Goal: Answer question/provide support

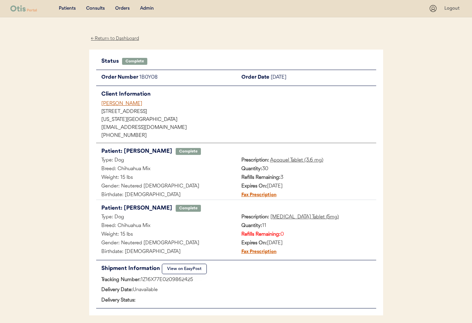
click at [147, 10] on div "Admin" at bounding box center [147, 8] width 14 height 7
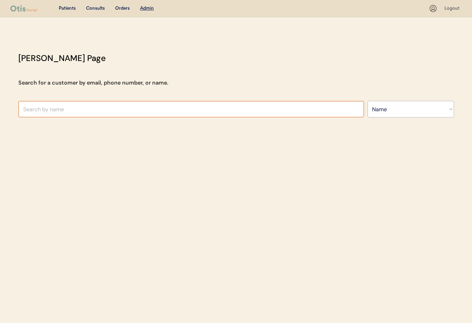
select select ""Name""
click at [121, 113] on input "text" at bounding box center [191, 109] width 346 height 17
type input "As"
type input "[PERSON_NAME]"
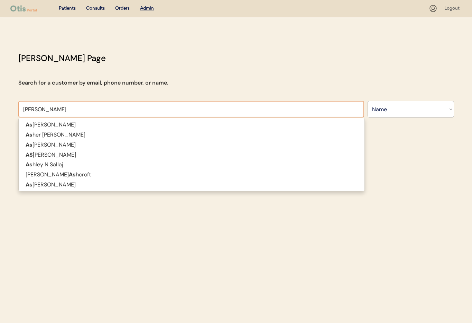
type input "[PERSON_NAME]"
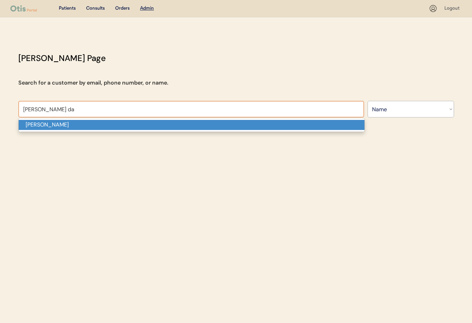
click at [109, 121] on p "Ashley R Dailey" at bounding box center [192, 125] width 346 height 10
type input "Ashley R Dailey"
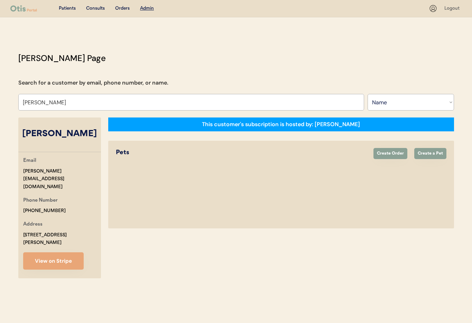
select select "true"
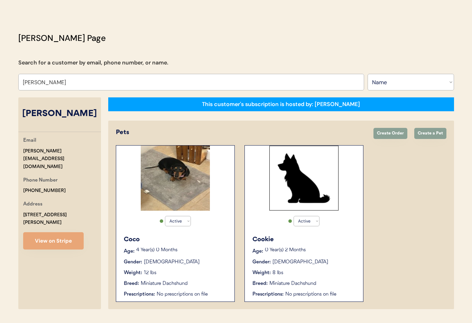
scroll to position [38, 0]
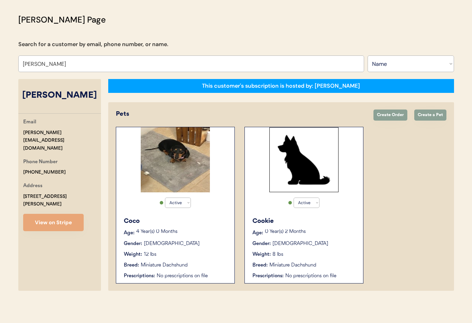
type input "Ashley R Dailey"
click at [330, 242] on div "Gender: Female" at bounding box center [305, 243] width 104 height 7
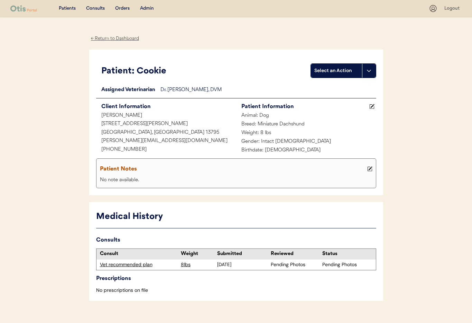
click at [128, 266] on div "Vet recommended plan" at bounding box center [139, 264] width 78 height 7
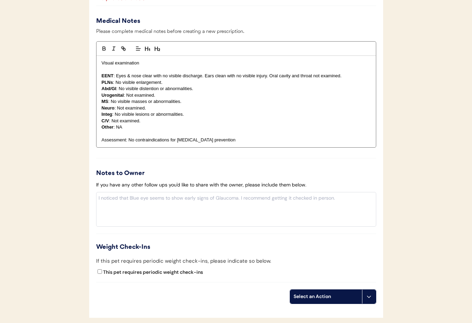
scroll to position [623, 0]
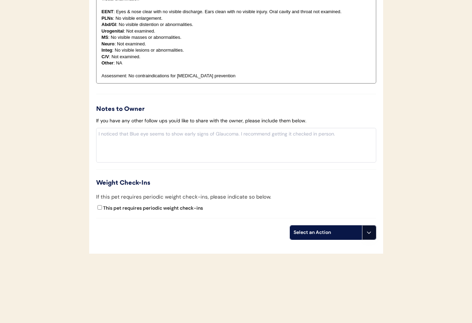
click at [374, 235] on button at bounding box center [369, 232] width 14 height 14
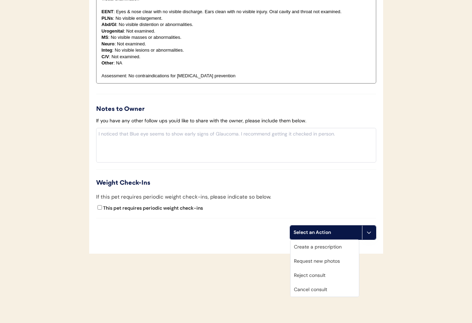
click at [331, 288] on div "Cancel consult" at bounding box center [325, 289] width 69 height 14
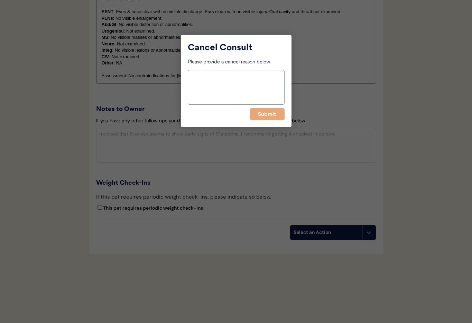
click at [201, 81] on textarea at bounding box center [236, 87] width 97 height 35
click at [265, 74] on textarea "Owner requested to cancel "" at bounding box center [236, 87] width 97 height 35
paste textarea "**Purpose:** To establish a Veterinarian-Client-Patient Relationship (VCPR) and…"
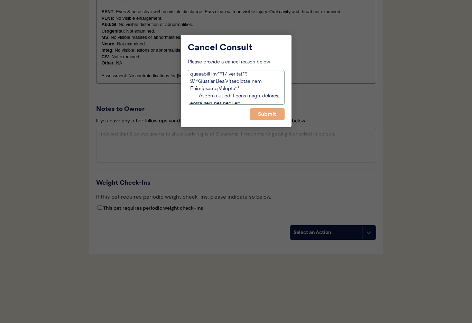
scroll to position [0, 0]
drag, startPoint x: 260, startPoint y: 99, endPoint x: 251, endPoint y: 76, distance: 24.8
click at [251, 76] on textarea at bounding box center [236, 87] width 97 height 35
paste textarea "Yes we just don’t need it right now, she’s still a puppy."
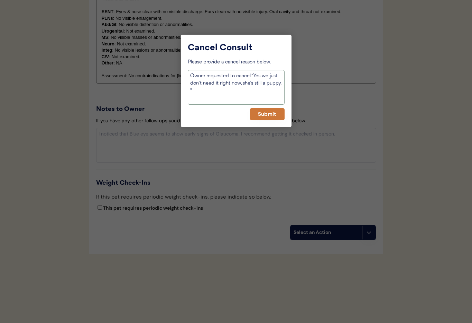
type textarea "Owner requested to cancel "Yes we just don’t need it right now, she’s still a p…"
click at [264, 116] on button "Submit" at bounding box center [267, 114] width 35 height 12
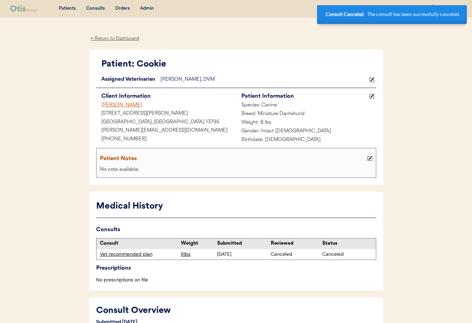
click at [115, 38] on div "← Return to Dashboard" at bounding box center [115, 39] width 52 height 8
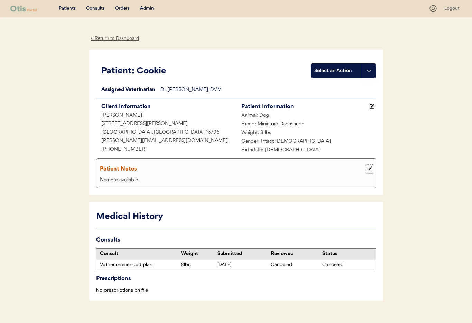
click at [373, 169] on button at bounding box center [370, 168] width 9 height 9
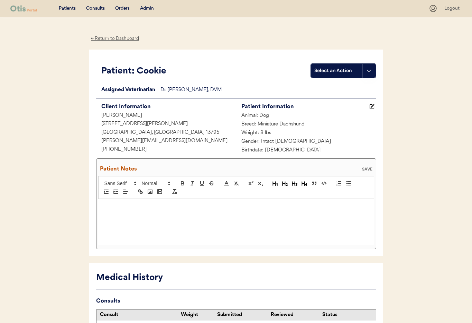
click at [139, 208] on p at bounding box center [236, 206] width 266 height 6
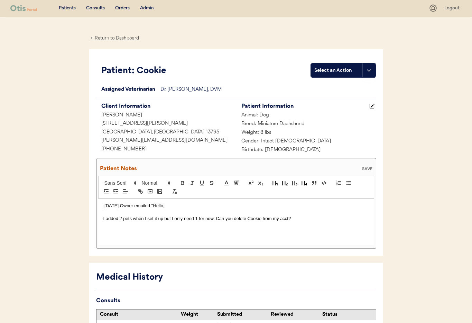
drag, startPoint x: 103, startPoint y: 219, endPoint x: 106, endPoint y: 232, distance: 13.7
click at [103, 219] on p "I added 2 pets when I set it up but I only need 1 for now. Can you delete Cooki…" at bounding box center [236, 218] width 266 height 6
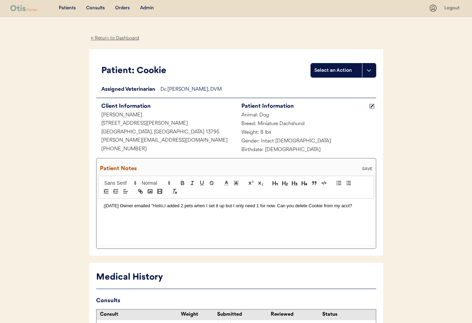
click at [361, 207] on p ";10/15/25 Owner emailed " Hello, I added 2 pets when I set it up but I only nee…" at bounding box center [236, 205] width 266 height 6
click at [367, 168] on div "SAVE" at bounding box center [368, 168] width 14 height 4
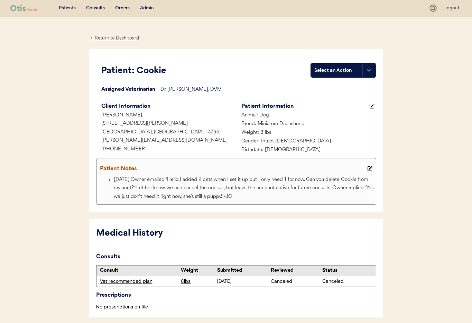
click at [110, 37] on div "← Return to Dashboard" at bounding box center [115, 38] width 52 height 8
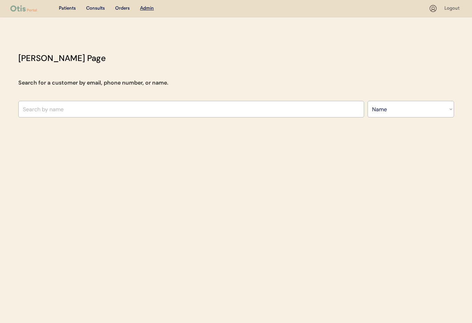
select select ""Name""
click at [159, 114] on input "text" at bounding box center [191, 109] width 346 height 17
type input "Ash"
type input "[PERSON_NAME]"
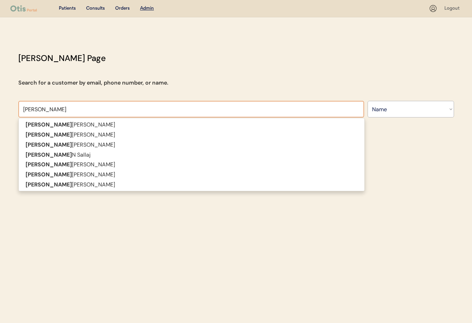
type input "[PERSON_NAME]"
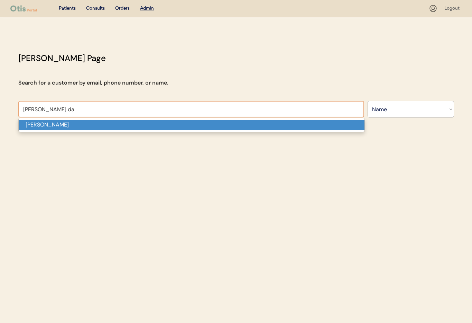
click at [162, 128] on p "[PERSON_NAME]" at bounding box center [192, 125] width 346 height 10
type input "[PERSON_NAME]"
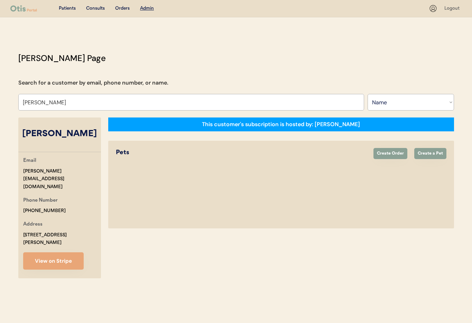
select select "true"
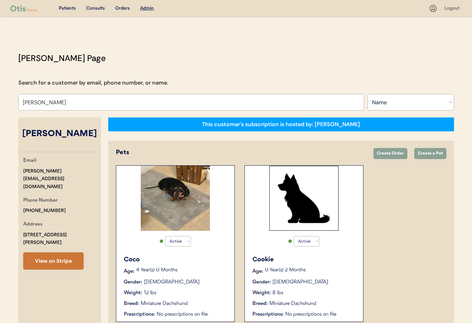
click at [62, 252] on button "View on Stripe" at bounding box center [53, 260] width 61 height 17
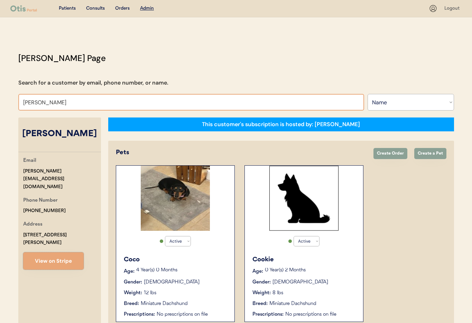
click at [73, 101] on input "[PERSON_NAME]" at bounding box center [191, 102] width 346 height 17
click at [40, 101] on input "Ashley R Dailey" at bounding box center [191, 102] width 346 height 17
drag, startPoint x: 197, startPoint y: 124, endPoint x: 135, endPoint y: 119, distance: 62.1
click at [135, 120] on div "This customer's subscription is hosted by: Otis" at bounding box center [281, 124] width 346 height 14
drag, startPoint x: 43, startPoint y: 102, endPoint x: 2, endPoint y: 100, distance: 41.3
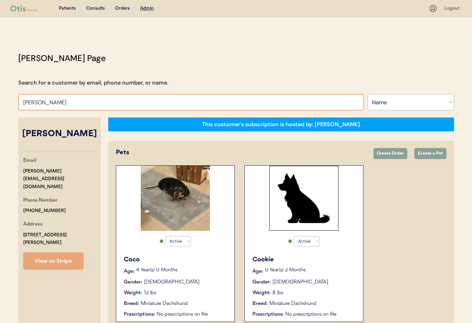
click at [2, 100] on div "Patients Consults Orders Admin Logout Otis Admin Page Search for a customer by …" at bounding box center [236, 180] width 472 height 361
type input "Joy"
type input "Joy Armstrong"
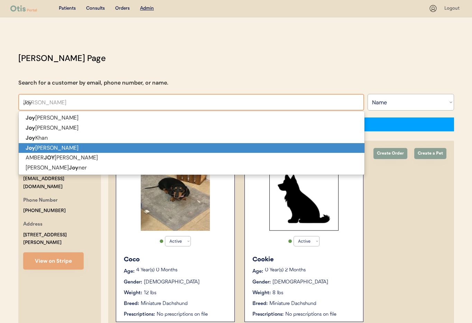
click at [32, 149] on strong "Joy" at bounding box center [31, 147] width 10 height 7
type input "[PERSON_NAME]"
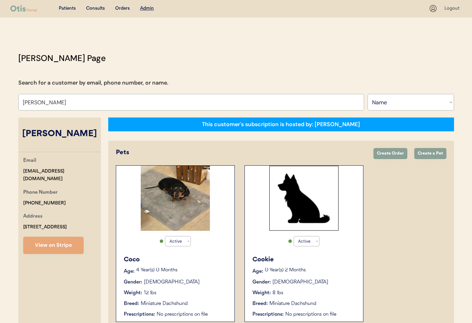
select select "false"
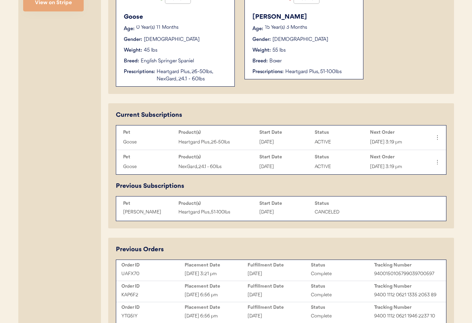
scroll to position [273, 0]
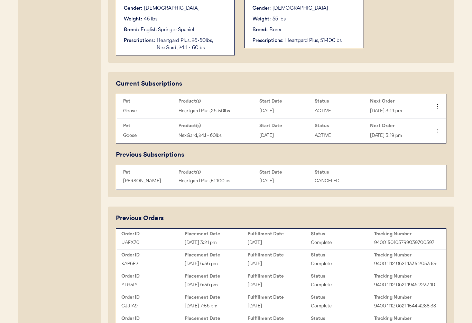
type input "[PERSON_NAME]"
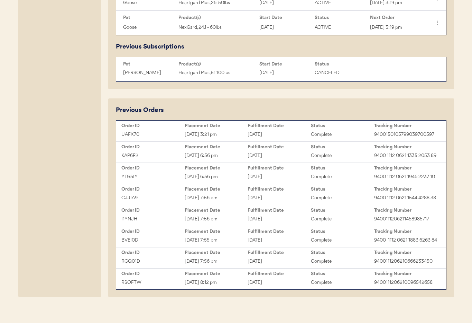
scroll to position [403, 0]
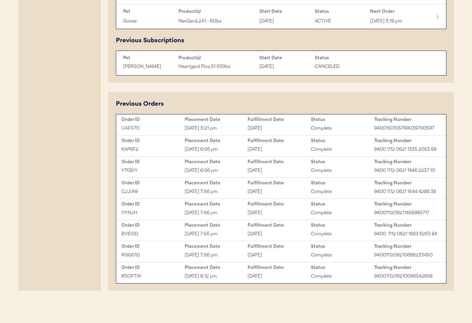
click at [304, 124] on div "October 15, 2025" at bounding box center [279, 128] width 63 height 8
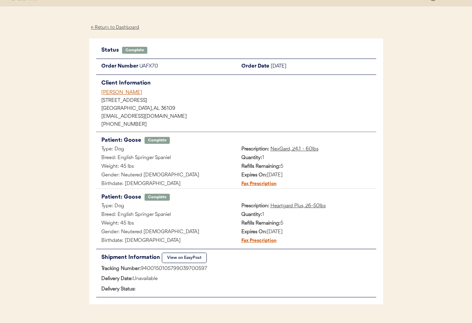
scroll to position [14, 0]
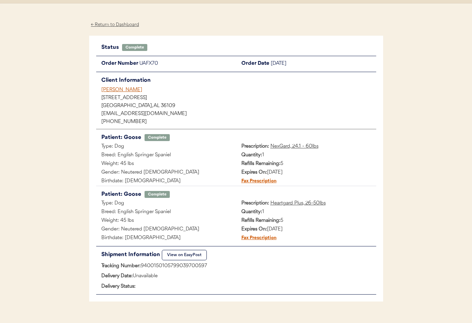
click at [216, 266] on div "Tracking Number: 9400150105799039700597" at bounding box center [236, 266] width 280 height 9
drag, startPoint x: 212, startPoint y: 264, endPoint x: 144, endPoint y: 263, distance: 67.8
click at [143, 264] on div "Tracking Number: 9400150105799039700597" at bounding box center [236, 266] width 280 height 9
copy div "9400150105799039700597"
